Goal: Navigation & Orientation: Find specific page/section

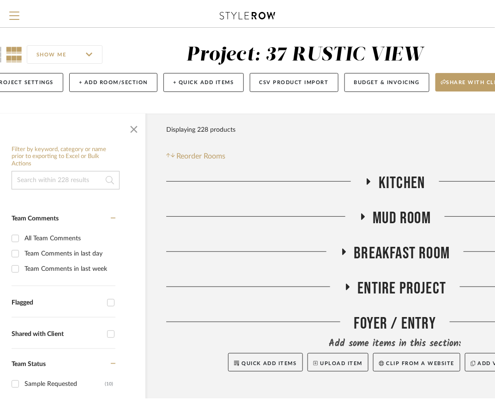
scroll to position [5, 0]
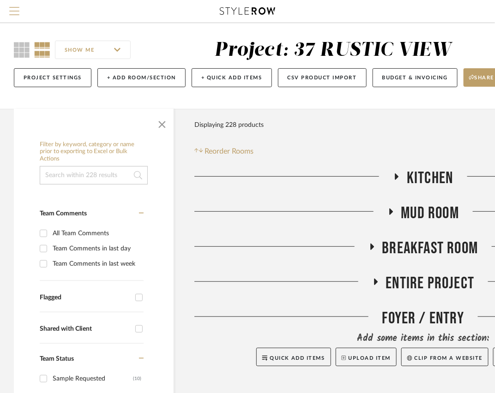
click at [11, 12] on span "Menu" at bounding box center [14, 14] width 10 height 14
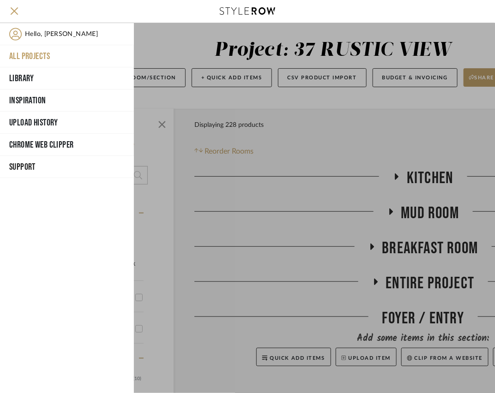
click at [31, 53] on button "All Projects" at bounding box center [67, 56] width 134 height 22
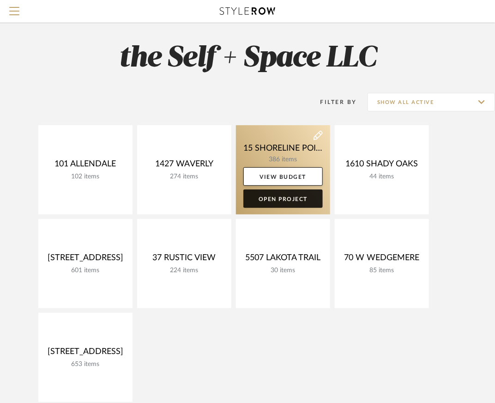
click at [286, 201] on link "Open Project" at bounding box center [282, 198] width 79 height 18
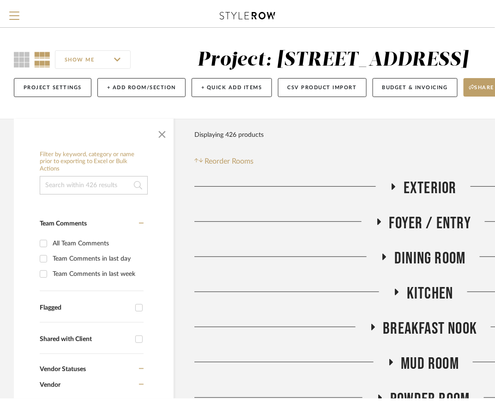
scroll to position [5, 0]
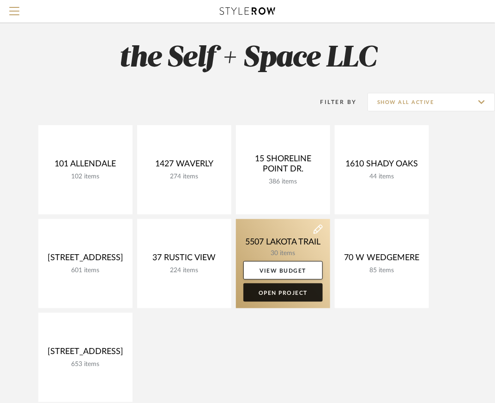
click at [292, 296] on link "Open Project" at bounding box center [282, 292] width 79 height 18
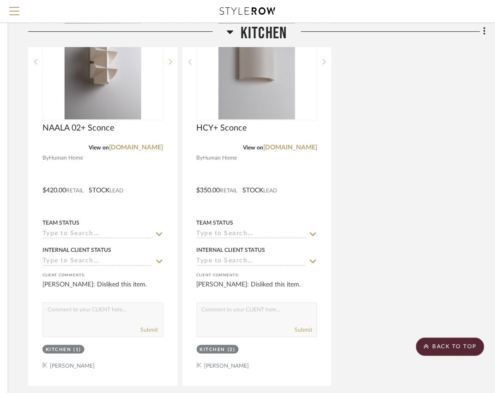
scroll to position [1134, 166]
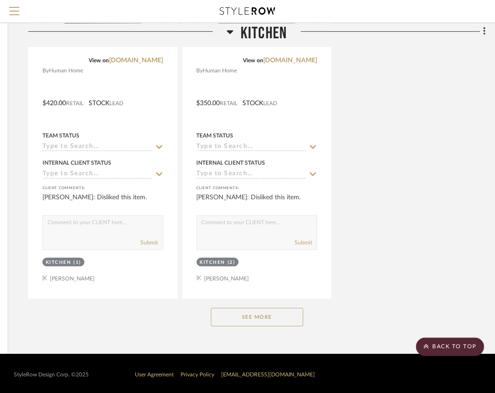
click at [261, 316] on button "See More" at bounding box center [257, 317] width 92 height 18
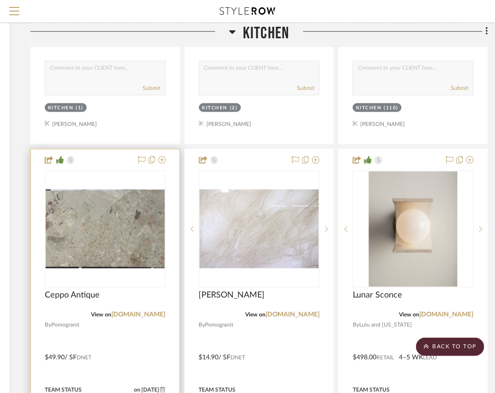
scroll to position [1369, 164]
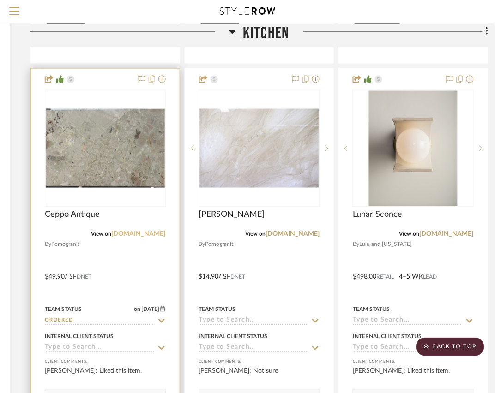
click at [132, 231] on link "[DOMAIN_NAME]" at bounding box center [139, 234] width 54 height 6
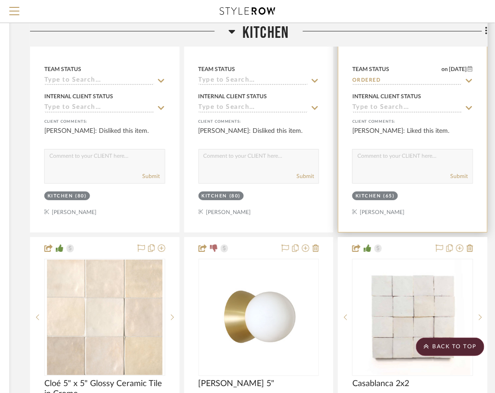
scroll to position [2840, 164]
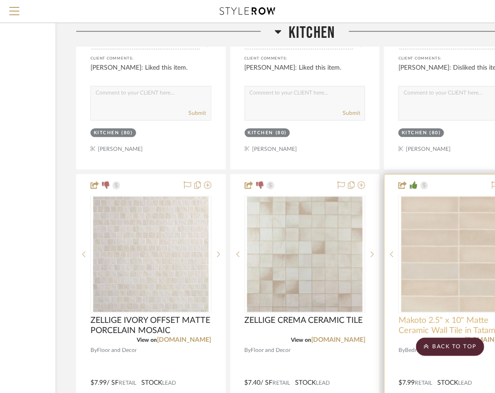
click at [418, 319] on span "Makoto 2.5" x 10" Matte Ceramic Wall Tile in Tatami Beige" at bounding box center [459, 326] width 121 height 20
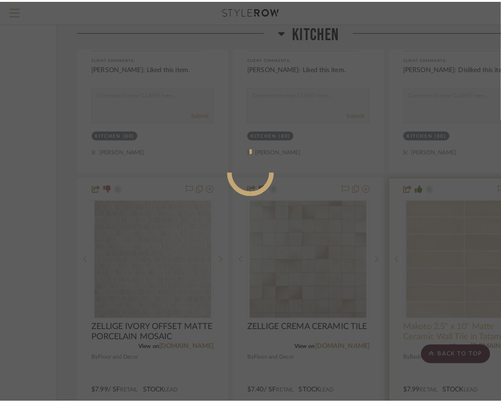
scroll to position [0, 0]
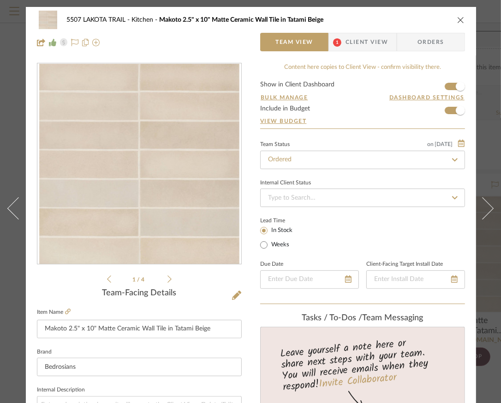
click at [418, 20] on icon "close" at bounding box center [461, 19] width 7 height 7
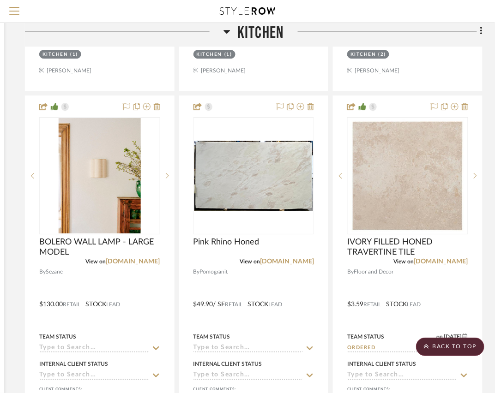
scroll to position [3860, 169]
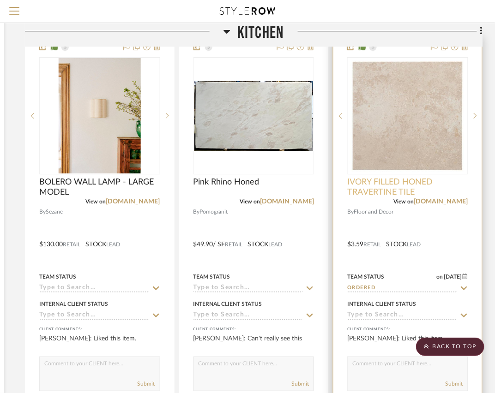
click at [397, 177] on span "IVORY FILLED HONED TRAVERTINE TILE" at bounding box center [407, 187] width 121 height 20
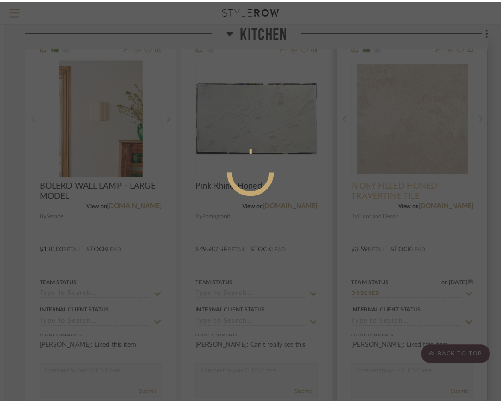
scroll to position [0, 0]
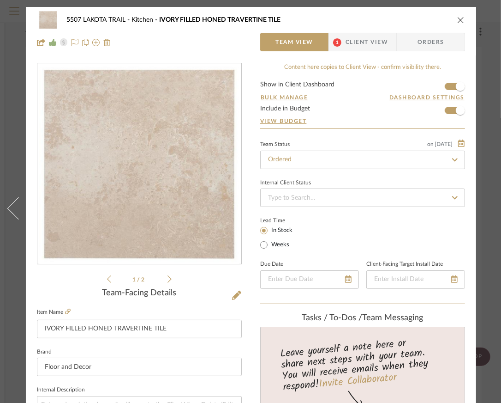
click at [169, 279] on icon at bounding box center [170, 279] width 4 height 8
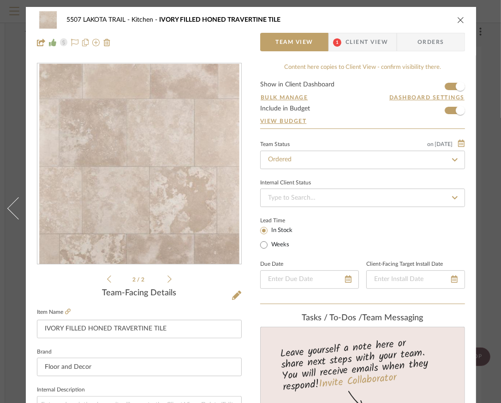
click at [171, 280] on icon at bounding box center [170, 279] width 4 height 8
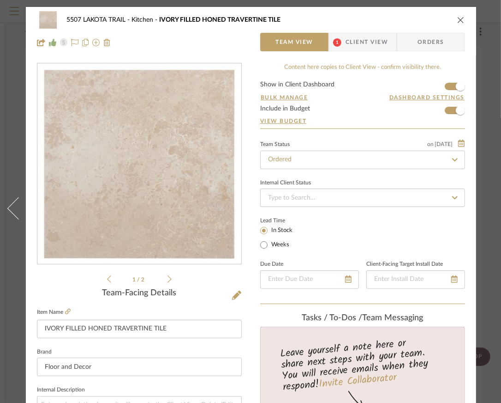
click at [418, 19] on icon "close" at bounding box center [461, 19] width 7 height 7
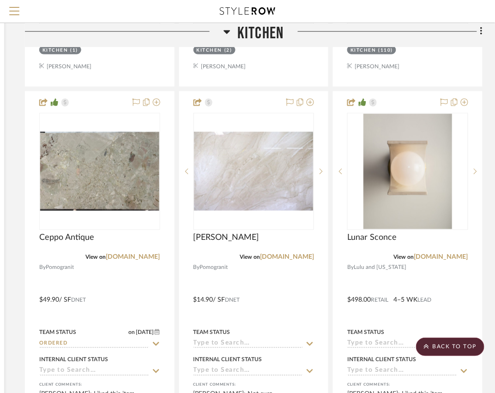
scroll to position [1351, 169]
